Goal: Task Accomplishment & Management: Use online tool/utility

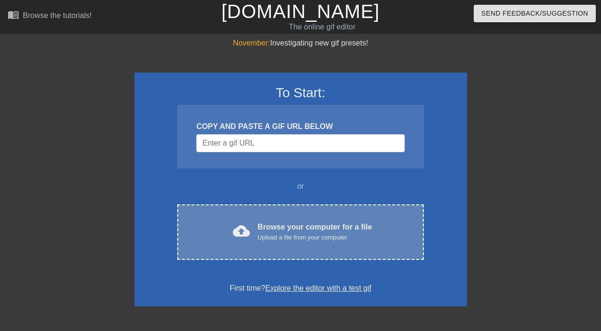
click at [263, 215] on div "cloud_upload Browse your computer for a file Upload a file from your computer C…" at bounding box center [300, 233] width 246 height 56
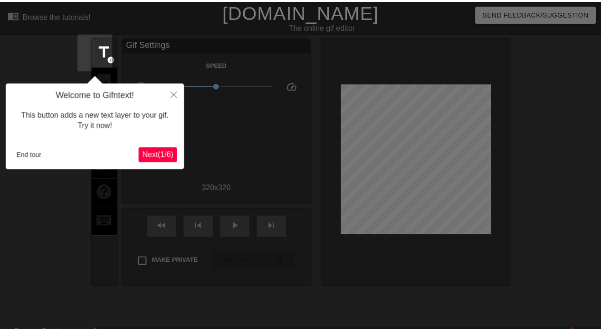
scroll to position [23, 0]
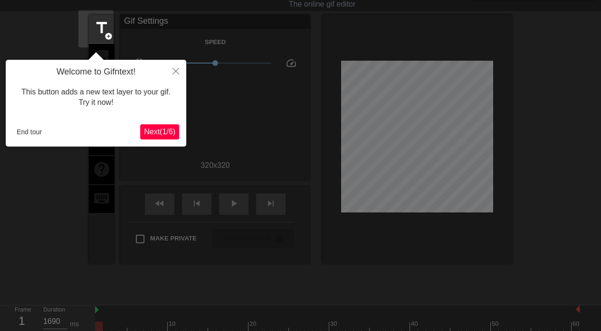
click at [162, 131] on span "Next ( 1 / 6 )" at bounding box center [159, 132] width 31 height 8
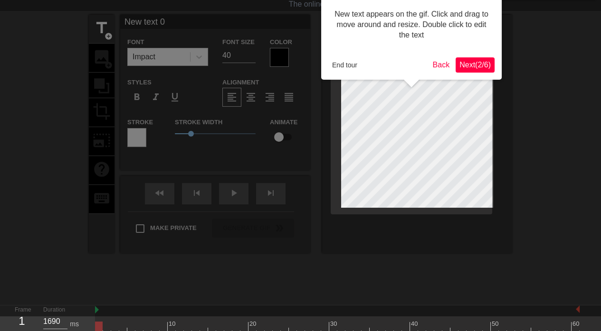
scroll to position [0, 0]
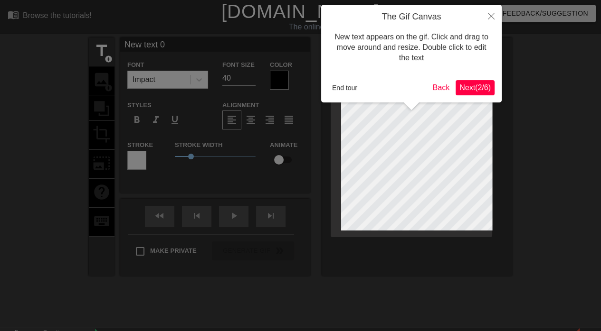
click at [470, 84] on span "Next ( 2 / 6 )" at bounding box center [474, 88] width 31 height 8
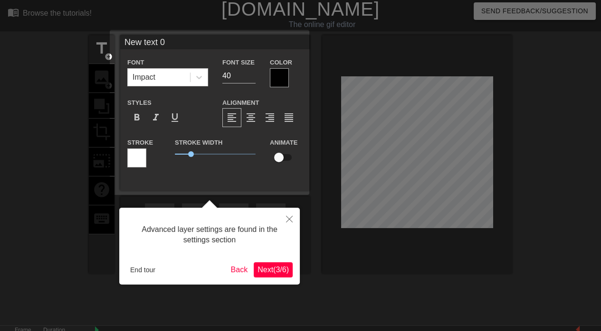
click at [273, 269] on span "Next ( 3 / 6 )" at bounding box center [272, 270] width 31 height 8
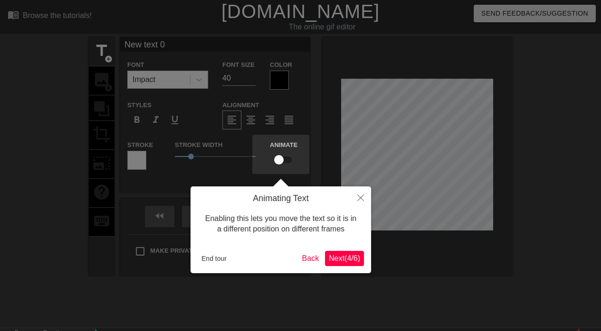
click at [340, 258] on span "Next ( 4 / 6 )" at bounding box center [344, 258] width 31 height 8
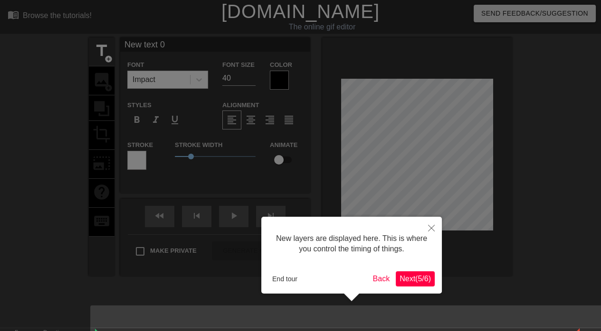
scroll to position [9, 0]
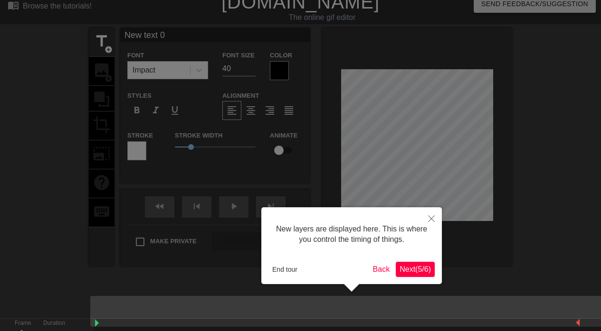
click at [414, 273] on span "Next ( 5 / 6 )" at bounding box center [414, 269] width 31 height 8
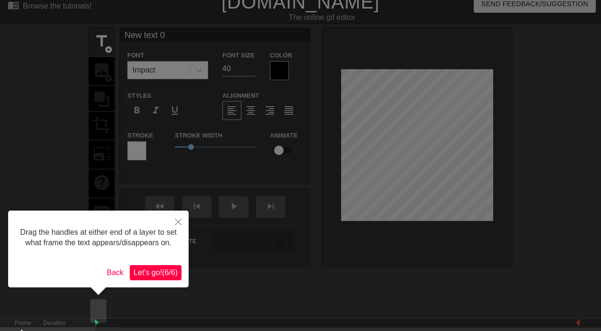
scroll to position [0, 0]
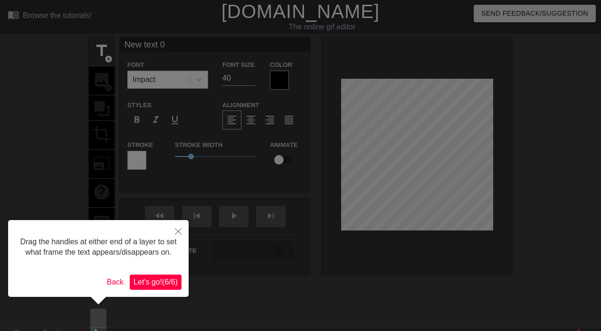
click at [158, 280] on span "Let's go! ( 6 / 6 )" at bounding box center [155, 282] width 44 height 8
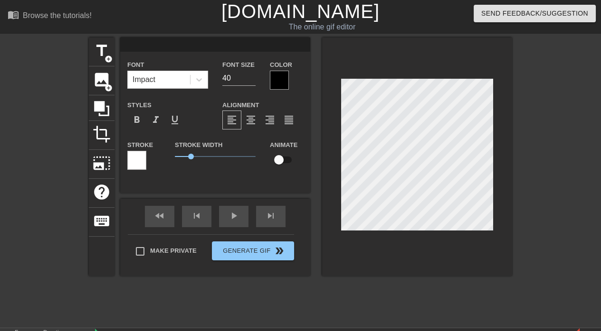
scroll to position [1, 1]
type input "["
type textarea "["
type input "["
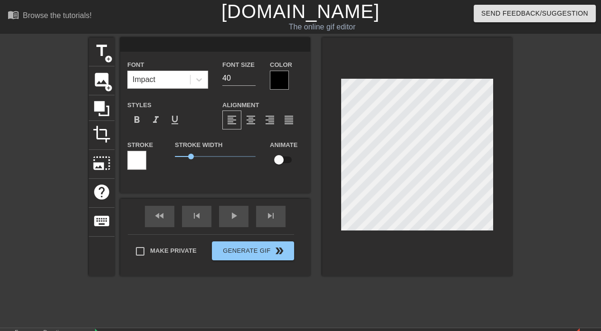
type textarea "["
type input "["
type textarea "["
type input "[ u"
type textarea "[ u"
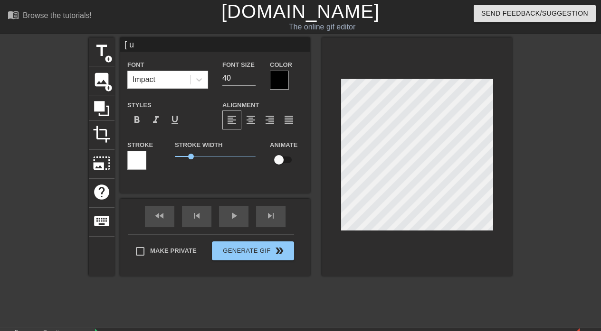
type input "[ u"
type textarea "[ u"
type input "[ u i"
type textarea "[ u i"
type input "[ u i"
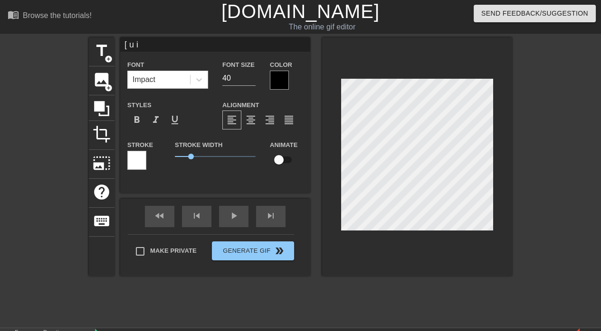
type textarea "[ u i"
type input "[ u i a"
type textarea "[ u i a"
type input "[ u i a"
type textarea "[ u i a"
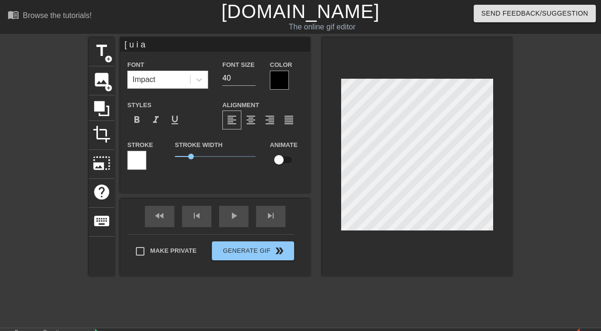
type input "[ u i a ]"
type textarea "[ u i a ]"
click at [250, 124] on span "format_align_center" at bounding box center [250, 119] width 11 height 11
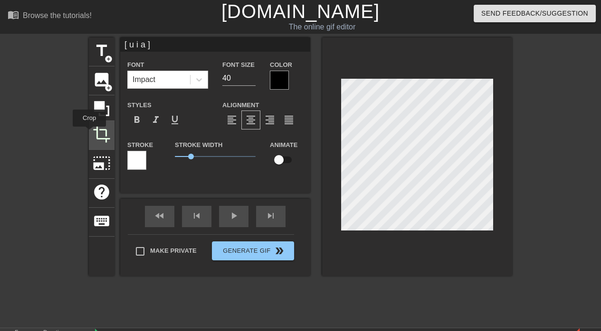
click at [93, 133] on span "crop" at bounding box center [102, 134] width 18 height 18
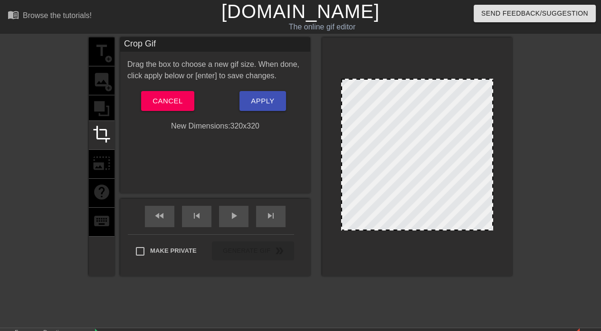
drag, startPoint x: 484, startPoint y: 228, endPoint x: 491, endPoint y: 245, distance: 18.3
click at [491, 245] on div at bounding box center [417, 157] width 190 height 239
click at [101, 113] on div "title add_circle image add_circle crop photo_size_select_large help keyboard" at bounding box center [102, 157] width 26 height 239
click at [158, 100] on span "Cancel" at bounding box center [167, 101] width 30 height 12
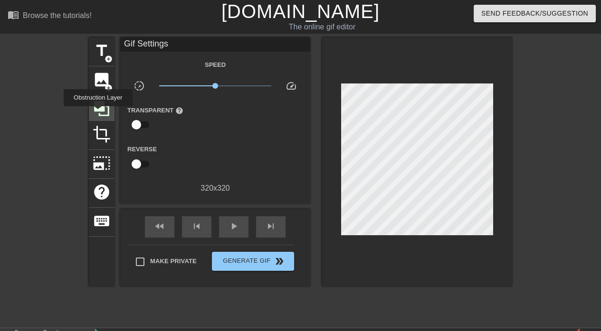
click at [98, 111] on icon at bounding box center [102, 109] width 18 height 18
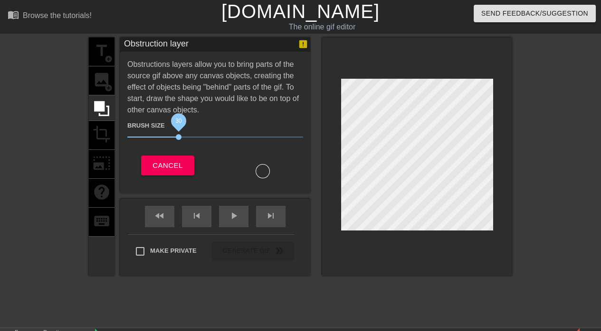
click at [176, 140] on span "30" at bounding box center [179, 137] width 6 height 6
click at [166, 161] on span "Cancel" at bounding box center [167, 166] width 30 height 12
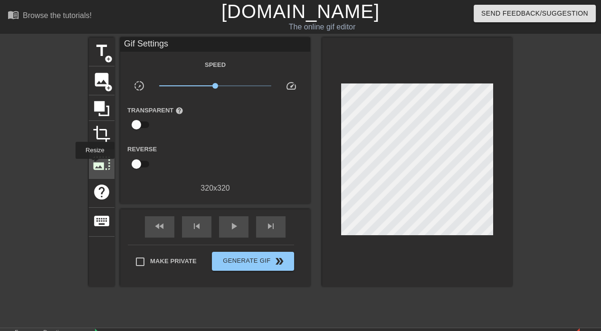
click at [94, 166] on span "photo_size_select_large" at bounding box center [102, 163] width 18 height 18
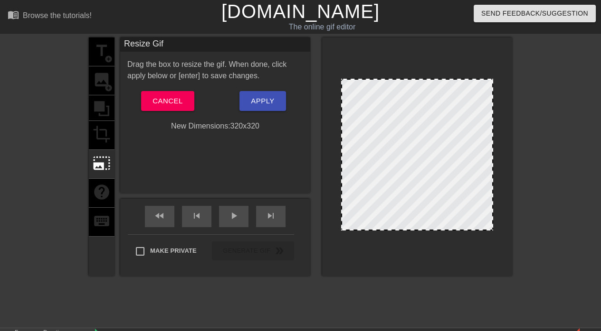
drag, startPoint x: 485, startPoint y: 228, endPoint x: 493, endPoint y: 241, distance: 15.4
click at [493, 241] on div at bounding box center [417, 157] width 190 height 239
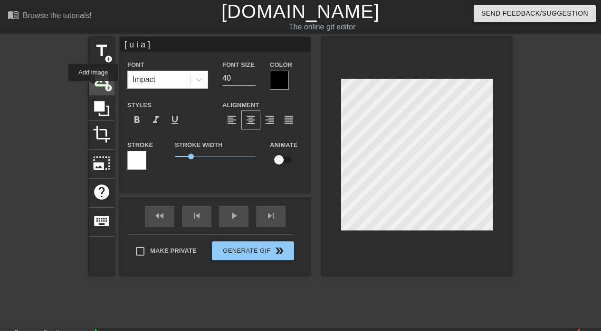
click at [93, 88] on div "image add_circle" at bounding box center [102, 80] width 26 height 29
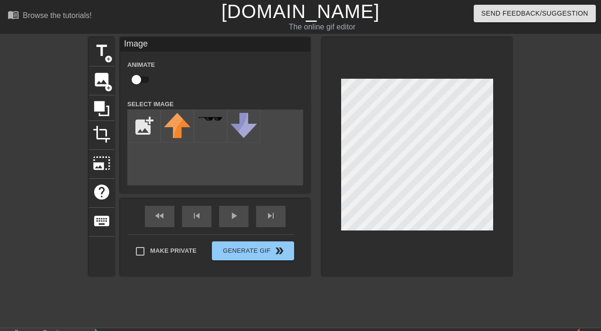
click at [386, 71] on div at bounding box center [417, 157] width 190 height 239
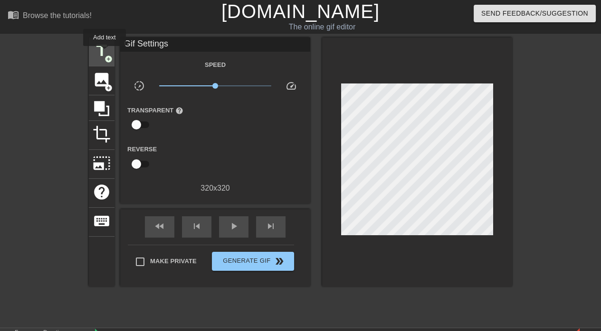
click at [103, 51] on span "title" at bounding box center [102, 51] width 18 height 18
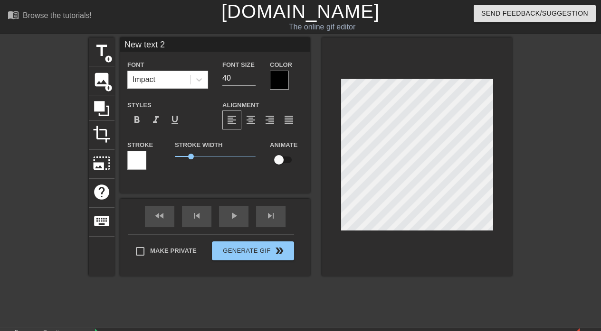
scroll to position [1, 1]
type input "t"
type textarea "t"
type input "th"
type textarea "th"
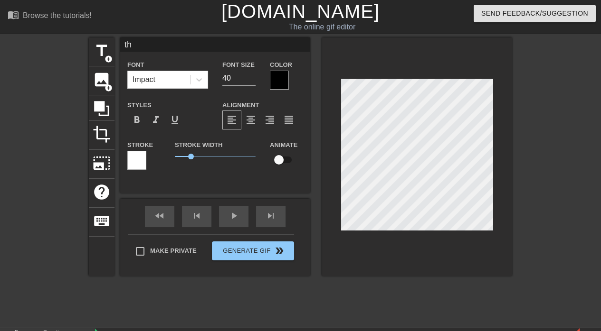
type input "the"
type textarea "the"
type input "th"
type textarea "thr"
type input "thre"
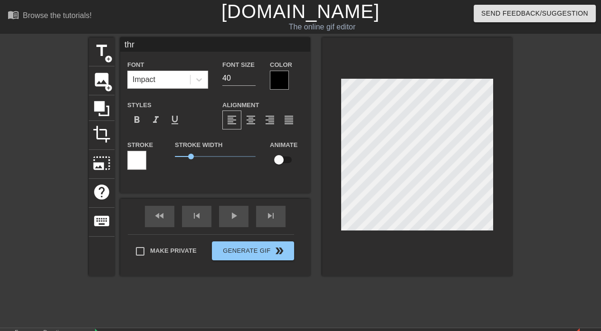
type textarea "thre"
type input "three"
type textarea "three"
type input "three"
type textarea "three"
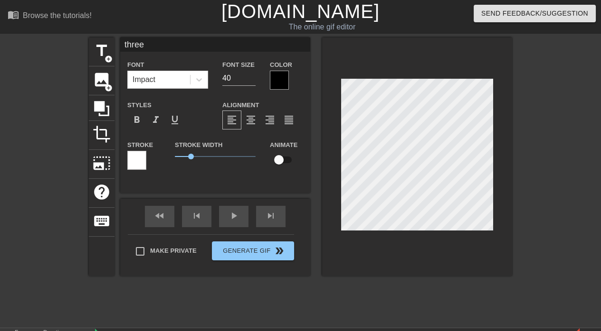
type input "three v"
type textarea "three vo"
type input "three vow"
type textarea "three vow"
type input "three vowe"
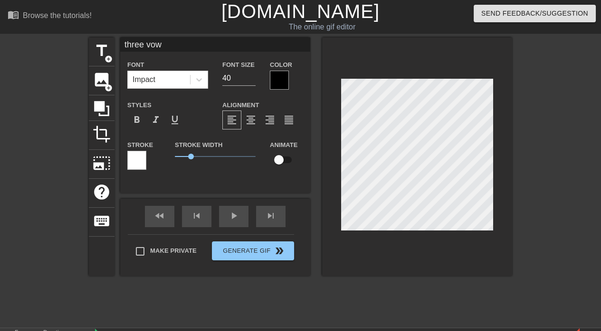
type textarea "three vowe"
type input "three vowel"
type textarea "three vowel"
type input "three vowel"
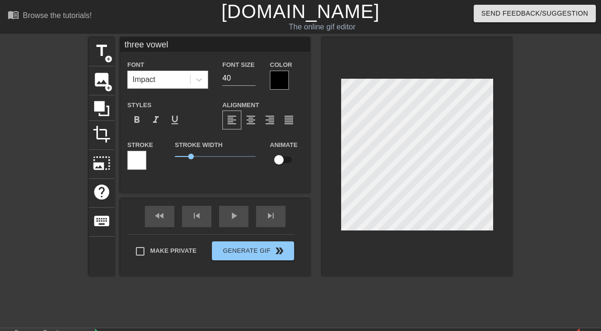
type textarea "three vowel"
type input "three vowel s"
type textarea "three vowel s"
type input "three vowel sy"
type textarea "three vowel sy"
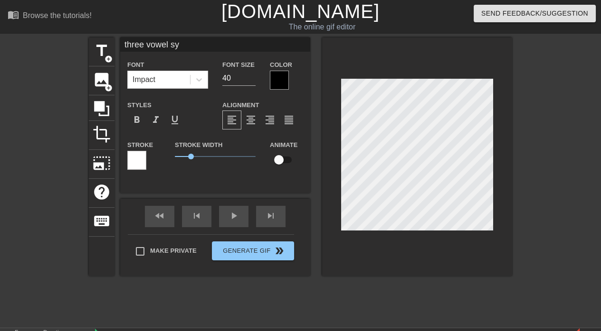
type input "three vowel sys"
type textarea "three vowel sys"
type input "three vowel syst"
type textarea "three vowel syst"
type input "three vowel syste"
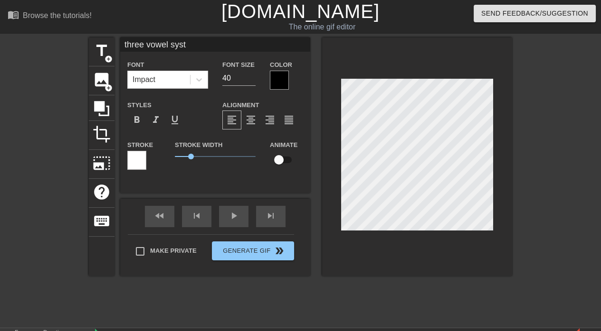
type textarea "three vowel syste"
type input "three vowel system"
type textarea "three vowel system"
type input "three vowel systems"
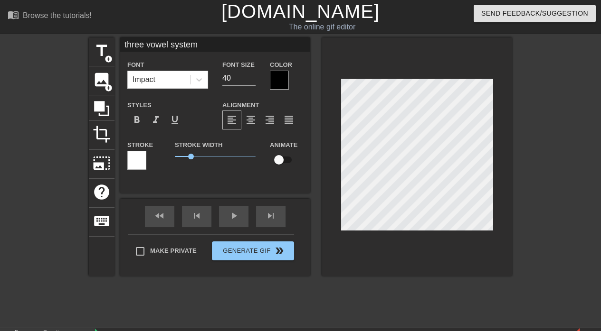
type textarea "three vowel systems"
